Goal: Task Accomplishment & Management: Manage account settings

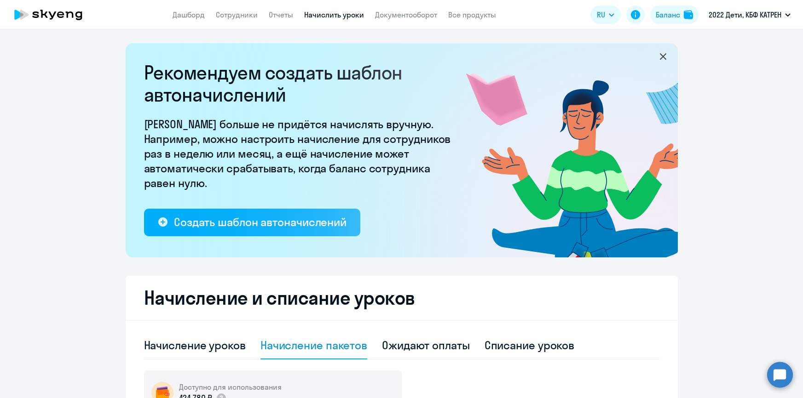
select select "50"
click at [234, 15] on link "Сотрудники" at bounding box center [237, 14] width 42 height 9
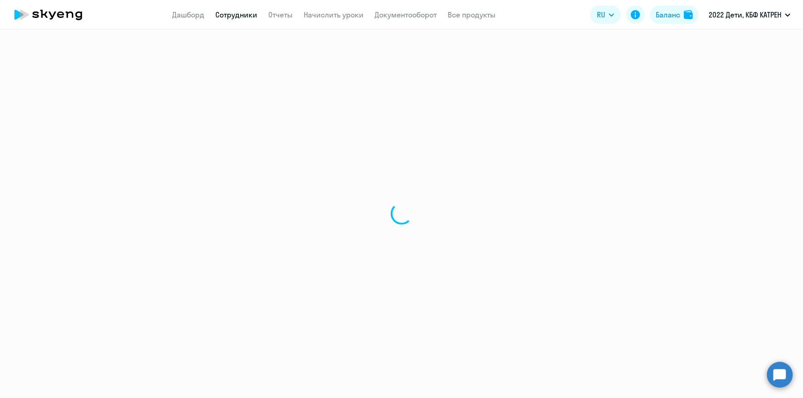
select select "30"
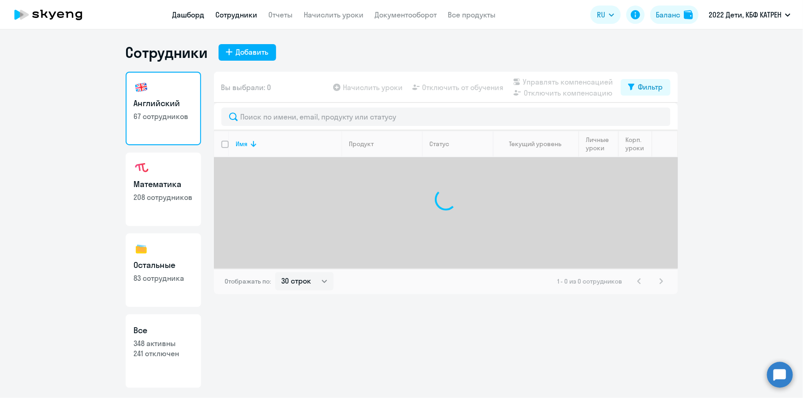
click at [190, 17] on link "Дашборд" at bounding box center [189, 14] width 32 height 9
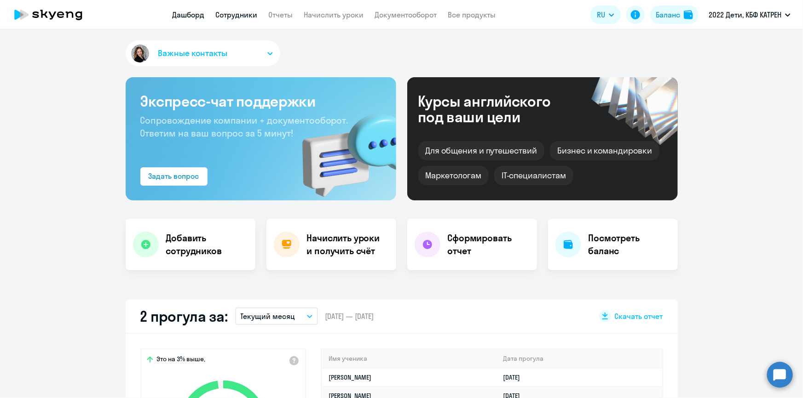
click at [243, 11] on link "Сотрудники" at bounding box center [237, 14] width 42 height 9
select select "30"
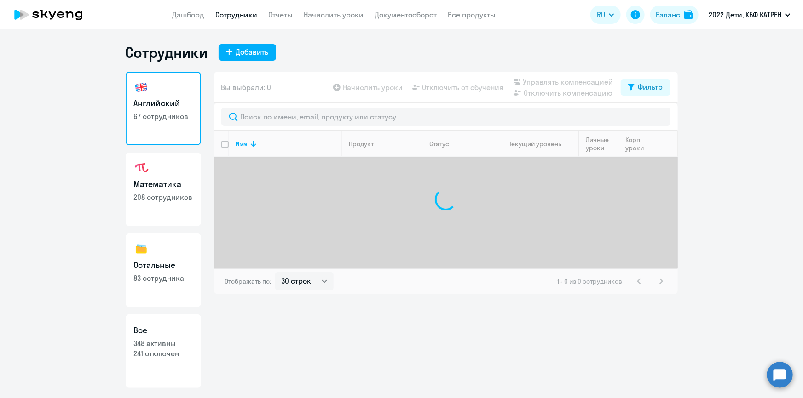
click at [166, 352] on p "241 отключен" at bounding box center [163, 354] width 59 height 10
select select "30"
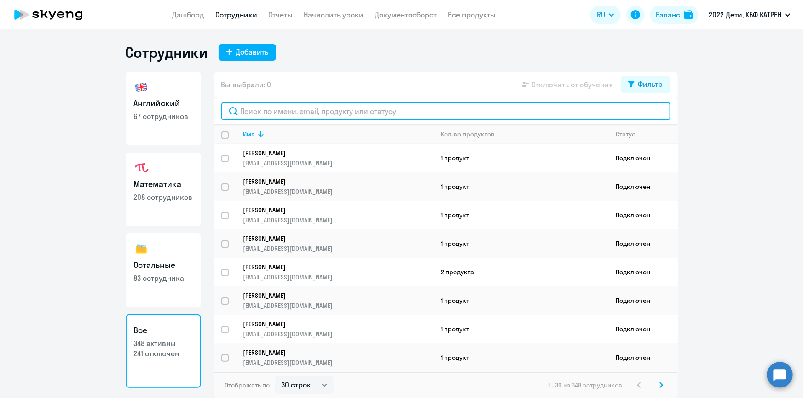
click at [266, 111] on input "text" at bounding box center [445, 111] width 449 height 18
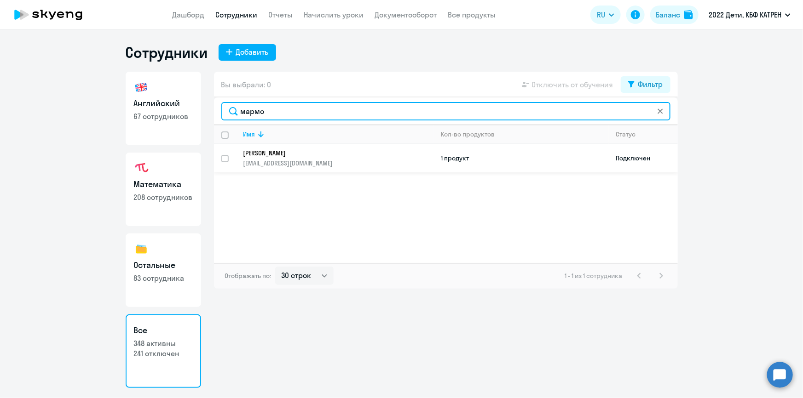
type input "мармо"
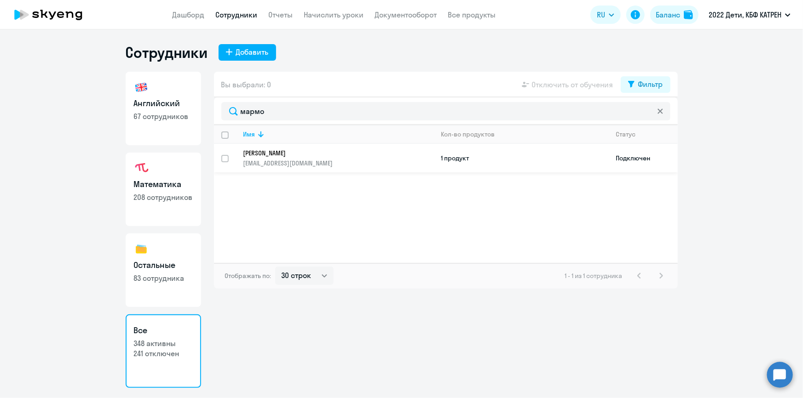
click at [225, 157] on input "select row 42338644" at bounding box center [230, 164] width 18 height 18
checkbox input "true"
click at [562, 85] on span "Отключить от обучения" at bounding box center [572, 84] width 81 height 11
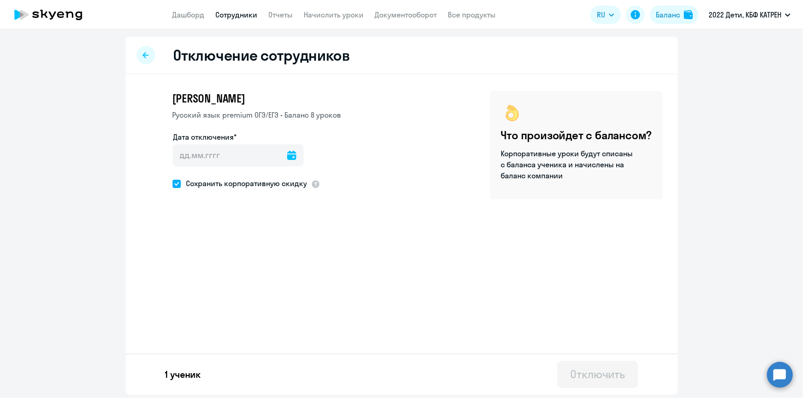
click at [287, 156] on icon at bounding box center [291, 155] width 9 height 9
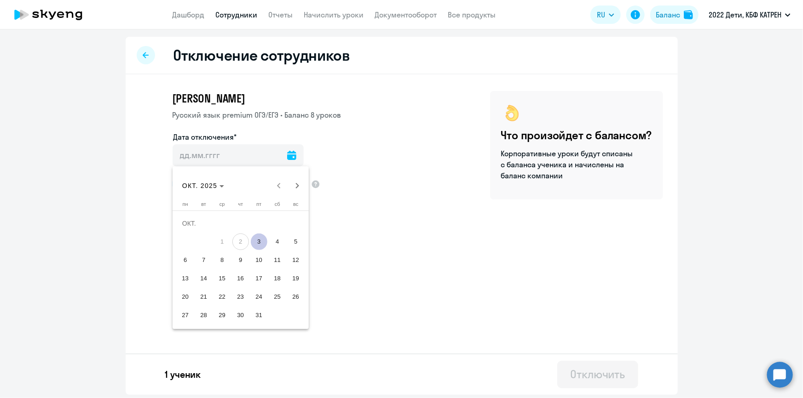
click at [258, 242] on span "3" at bounding box center [259, 242] width 17 height 17
type input "[DATE]"
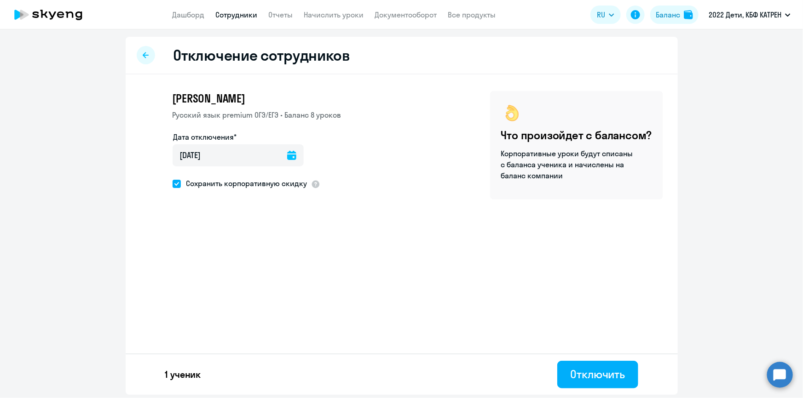
click at [259, 184] on span "Сохранить корпоративную скидку" at bounding box center [244, 183] width 127 height 11
click at [173, 184] on input "Сохранить корпоративную скидку" at bounding box center [172, 184] width 0 height 0
checkbox input "false"
click at [603, 381] on div "Отключить" at bounding box center [597, 374] width 55 height 15
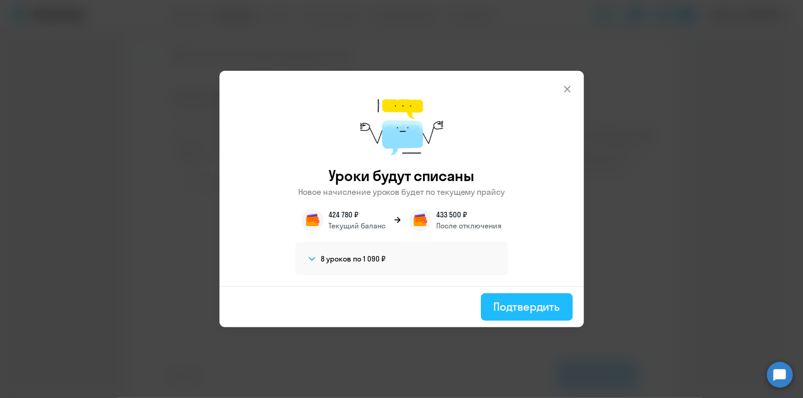
click at [522, 310] on div "Подтвердить" at bounding box center [527, 307] width 66 height 15
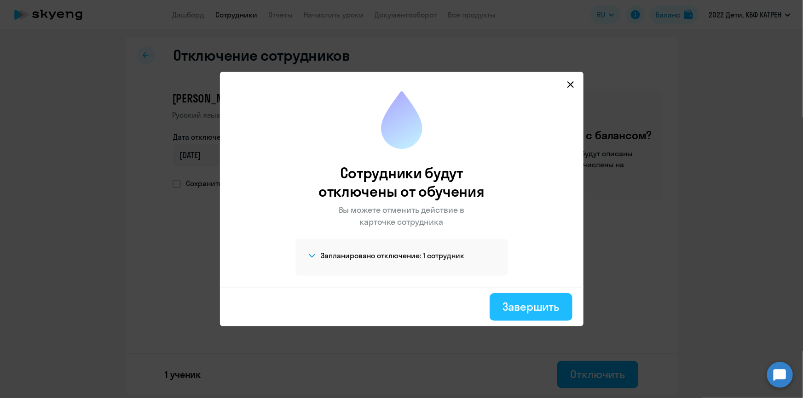
click at [525, 305] on div "Завершить" at bounding box center [530, 307] width 57 height 15
select select "30"
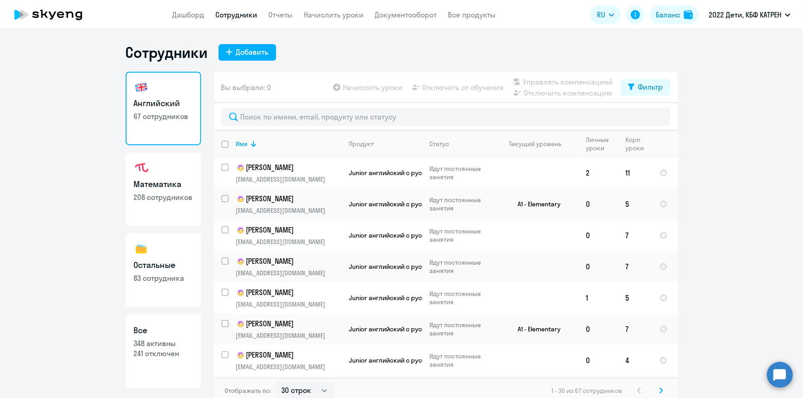
click at [782, 377] on circle at bounding box center [780, 375] width 26 height 26
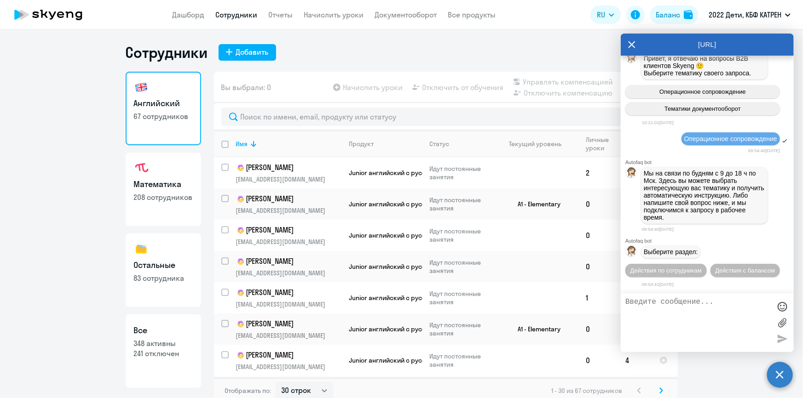
scroll to position [37116, 0]
click at [678, 271] on span "Действия по сотрудникам" at bounding box center [665, 270] width 71 height 7
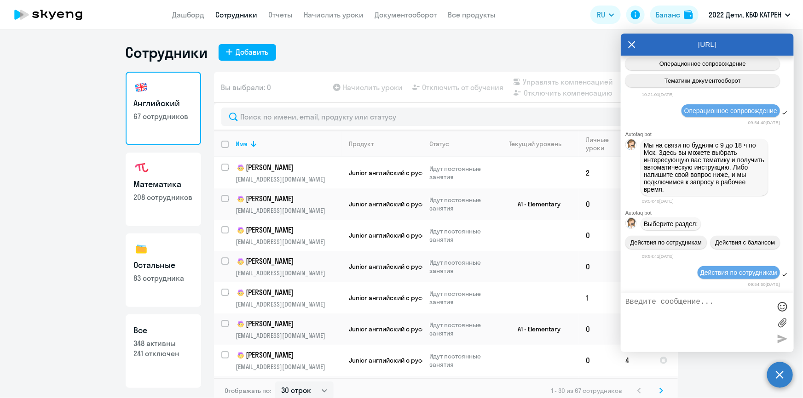
scroll to position [37252, 0]
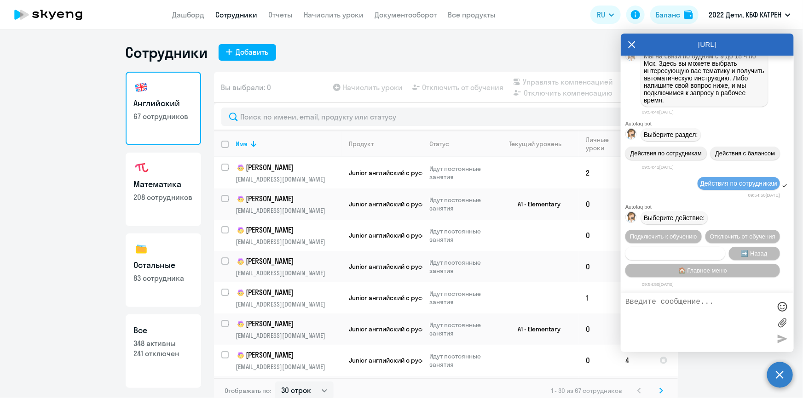
click at [686, 253] on span "Сотруднику нужна помощь" at bounding box center [675, 253] width 75 height 7
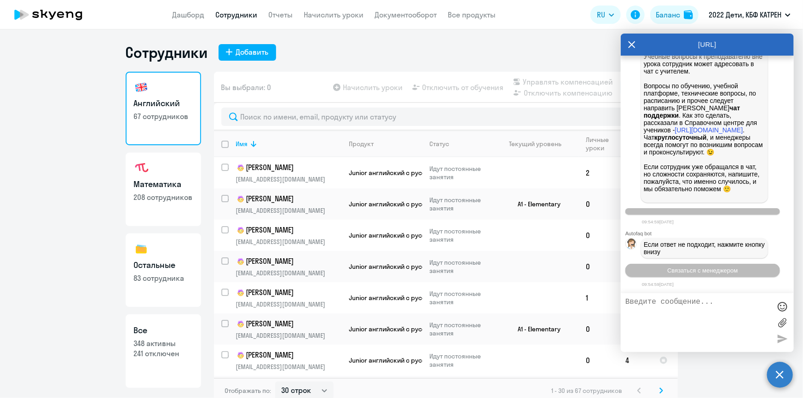
scroll to position [37575, 0]
click at [696, 273] on span "Связаться с менеджером" at bounding box center [702, 270] width 70 height 7
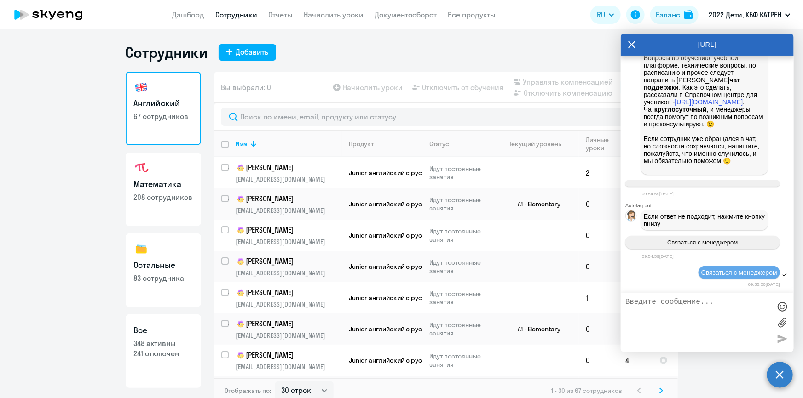
scroll to position [37603, 0]
